Goal: Check status: Check status

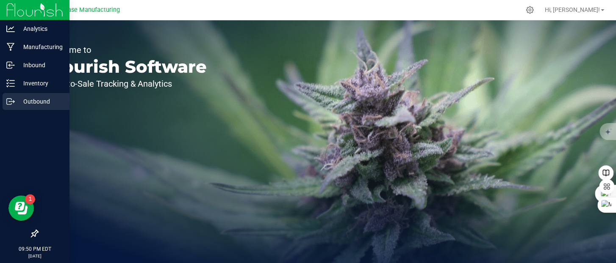
click at [8, 101] on icon at bounding box center [10, 101] width 8 height 8
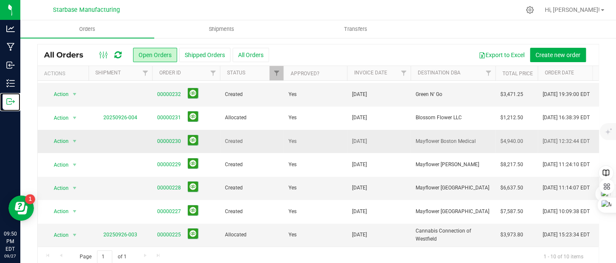
scroll to position [33, 0]
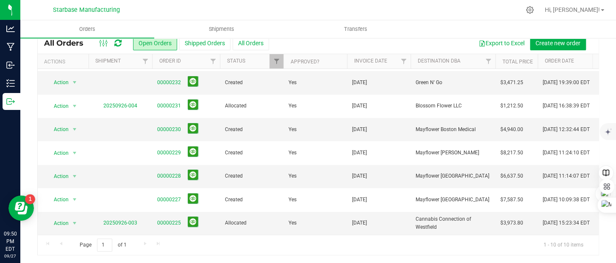
click at [144, 245] on div "Page 1 of 1 1 - 10 of 10 items" at bounding box center [318, 245] width 561 height 20
click at [143, 244] on div "Page 1 of 1 1 - 10 of 10 items" at bounding box center [318, 245] width 561 height 20
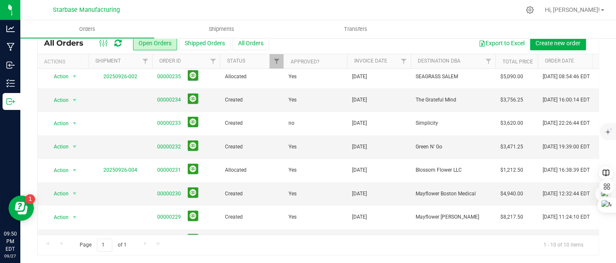
scroll to position [0, 0]
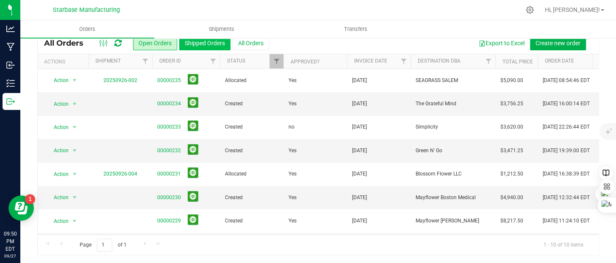
click at [202, 41] on button "Shipped Orders" at bounding box center [204, 43] width 51 height 14
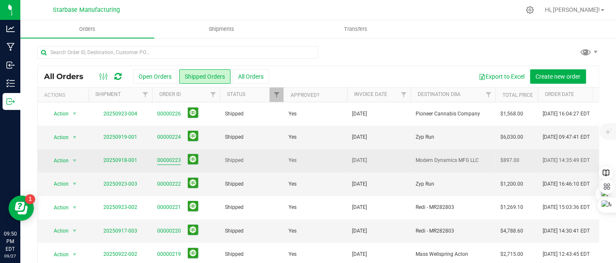
click at [168, 162] on link "00000223" at bounding box center [169, 161] width 24 height 8
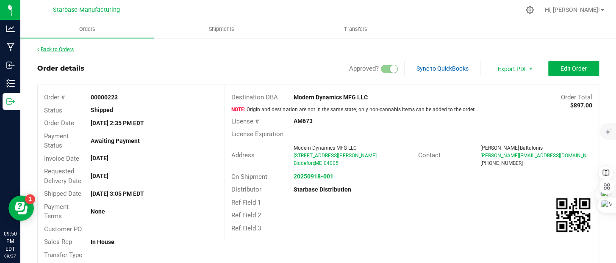
click at [47, 49] on link "Back to Orders" at bounding box center [55, 50] width 36 height 6
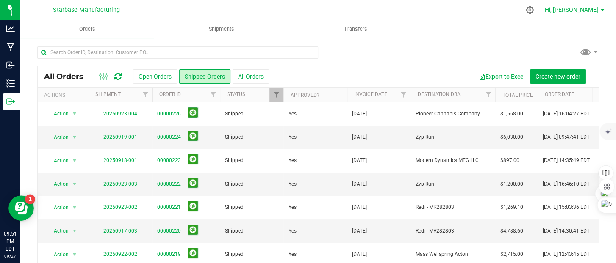
click at [602, 10] on span at bounding box center [601, 10] width 3 height 2
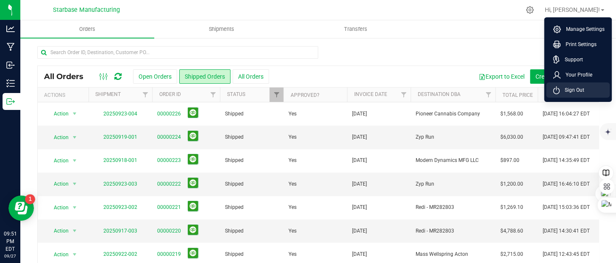
click at [567, 89] on span "Sign Out" at bounding box center [571, 90] width 25 height 8
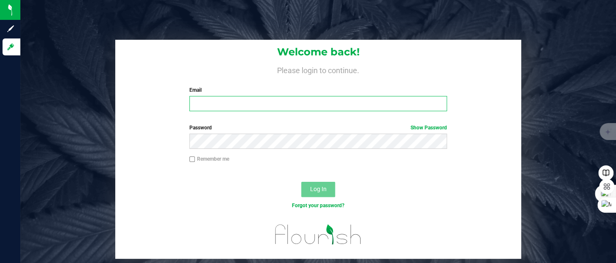
click at [283, 108] on input "Email" at bounding box center [317, 103] width 257 height 15
type input "[PERSON_NAME][EMAIL_ADDRESS][DOMAIN_NAME]"
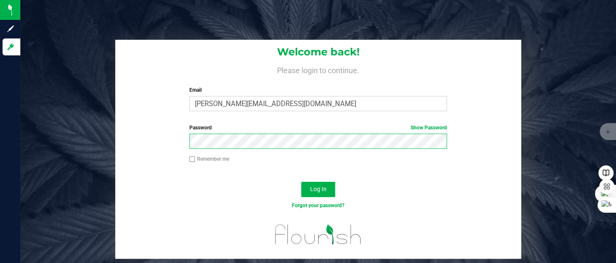
click at [301, 182] on button "Log In" at bounding box center [318, 189] width 34 height 15
